Goal: Check status: Check status

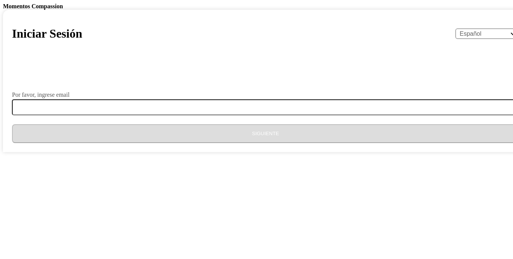
select select "es"
type input "[EMAIL_ADDRESS][DOMAIN_NAME]"
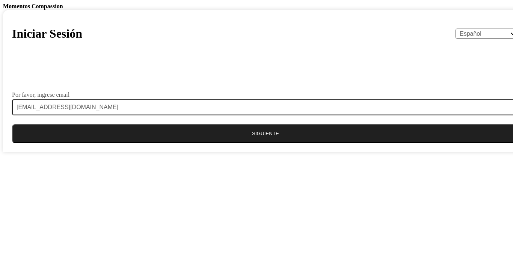
click at [245, 143] on button "Siguiente" at bounding box center [265, 133] width 507 height 19
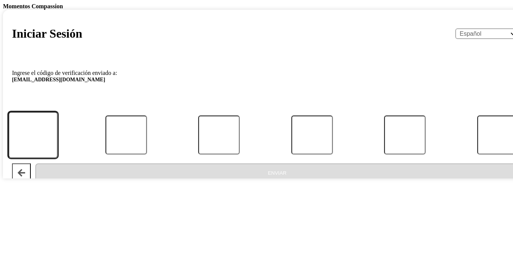
click at [58, 158] on input "Código" at bounding box center [33, 135] width 50 height 47
type input "3"
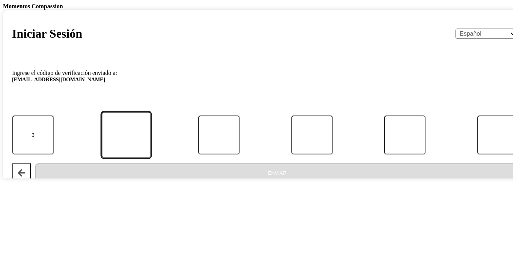
type input "7"
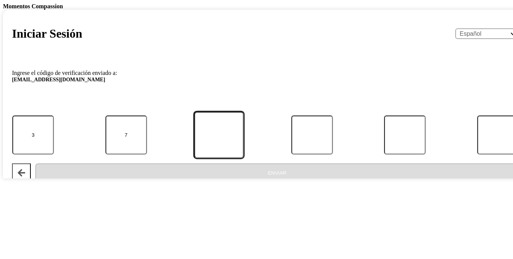
type input "7"
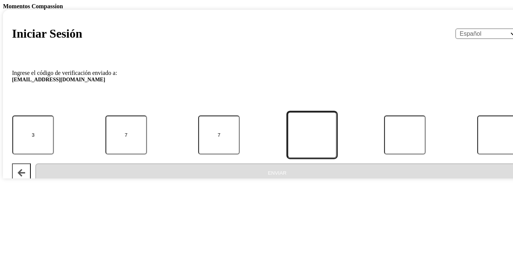
type input "2"
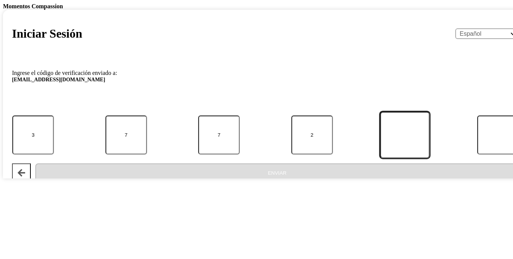
type input "4"
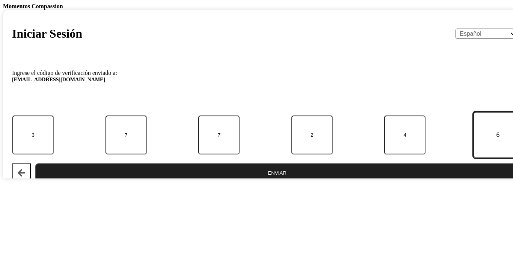
type input "6"
click at [226, 182] on button "Enviar" at bounding box center [277, 172] width 484 height 19
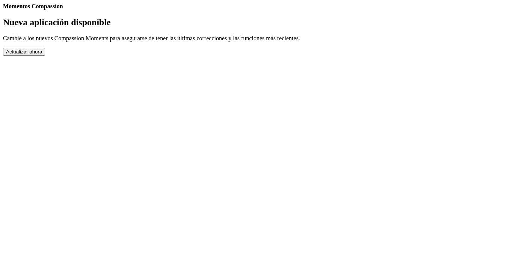
click at [45, 56] on button "Actualizar ahora" at bounding box center [24, 52] width 42 height 8
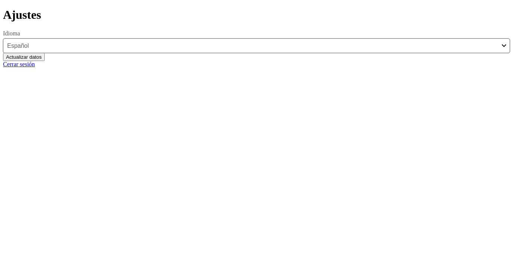
select select "es"
click at [3, 8] on link "Atrás" at bounding box center [3, 8] width 0 height 0
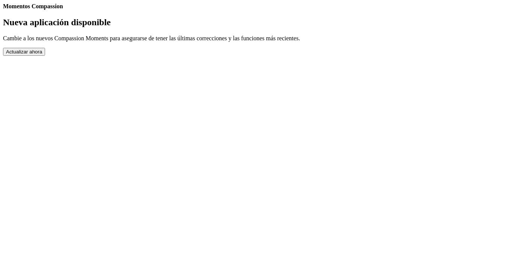
click at [3, 10] on link "Completed Moments" at bounding box center [3, 10] width 0 height 0
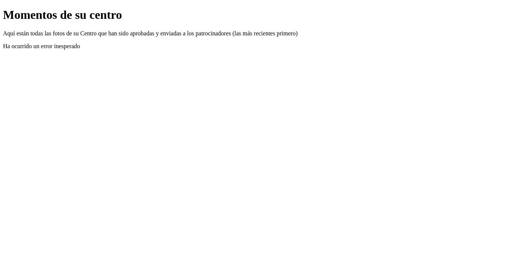
click at [3, 8] on link "Atrás" at bounding box center [3, 8] width 0 height 0
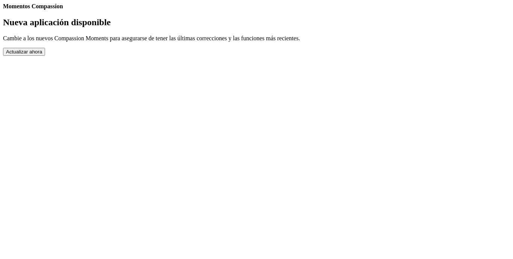
click at [45, 56] on button "Actualizar ahora" at bounding box center [24, 52] width 42 height 8
